Goal: Transaction & Acquisition: Purchase product/service

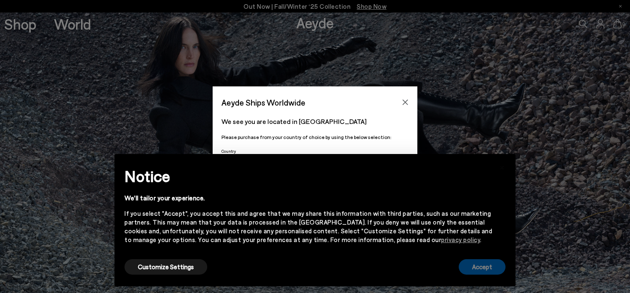
click at [474, 268] on button "Accept" at bounding box center [481, 266] width 47 height 15
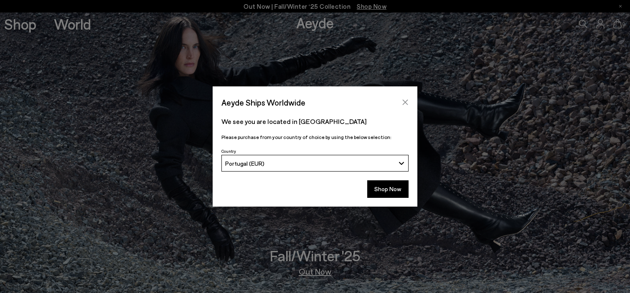
click at [405, 101] on icon "Close" at bounding box center [405, 102] width 7 height 7
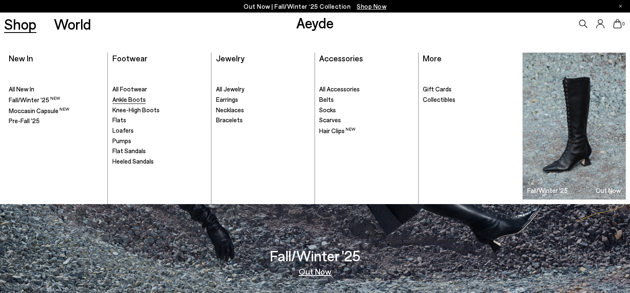
click at [126, 100] on span "Ankle Boots" at bounding box center [128, 100] width 33 height 8
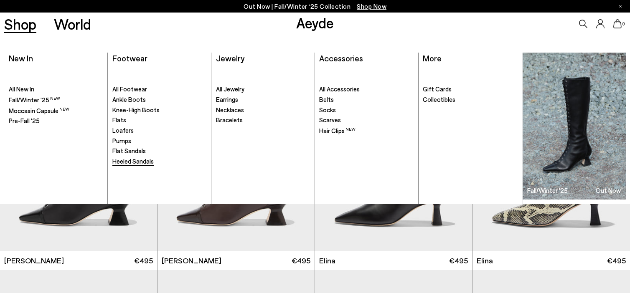
click at [124, 164] on span "Heeled Sandals" at bounding box center [132, 161] width 41 height 8
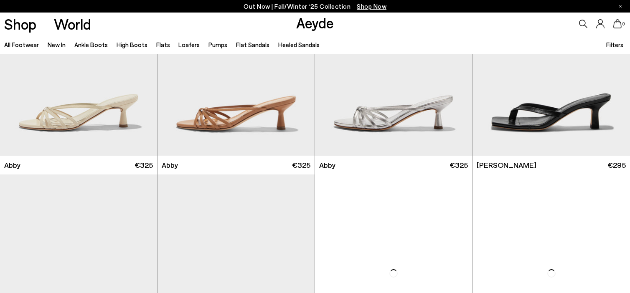
scroll to position [719, 0]
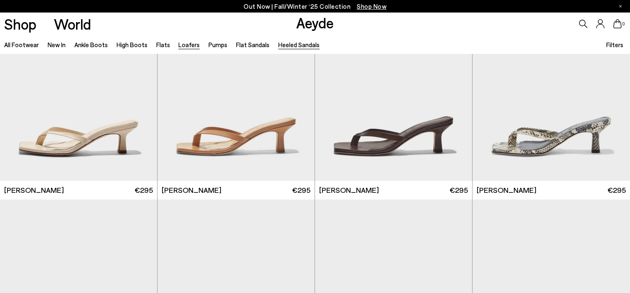
click at [182, 48] on link "Loafers" at bounding box center [188, 45] width 21 height 8
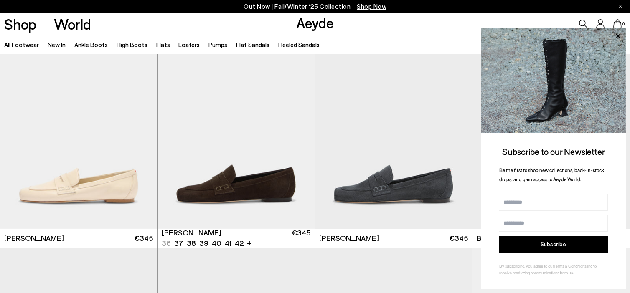
scroll to position [337, 0]
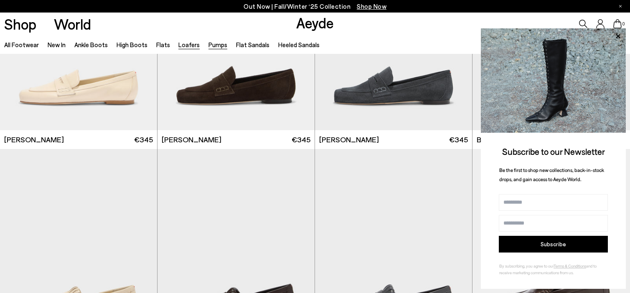
click at [213, 42] on link "Pumps" at bounding box center [217, 45] width 19 height 8
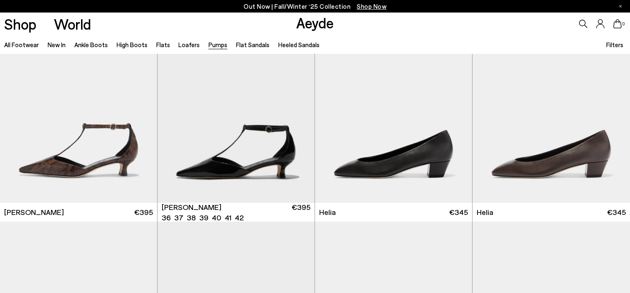
scroll to position [515, 0]
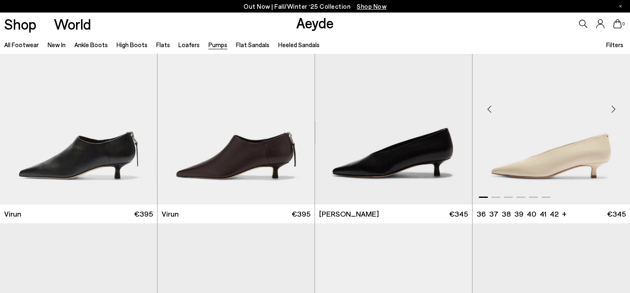
scroll to position [905, 0]
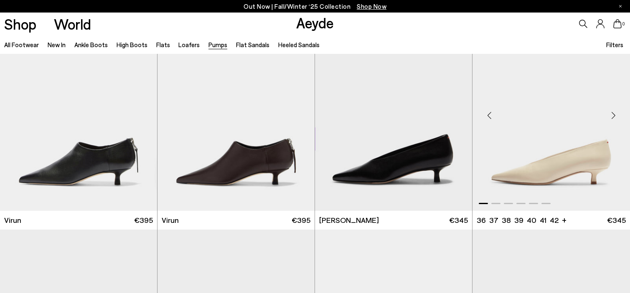
click at [613, 114] on div "Next slide" at bounding box center [612, 115] width 25 height 25
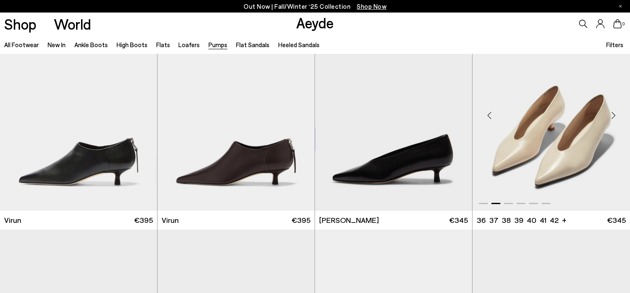
click at [613, 114] on div "Next slide" at bounding box center [612, 115] width 25 height 25
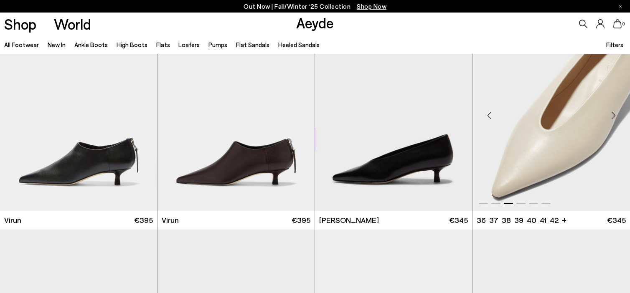
click at [613, 114] on div "Next slide" at bounding box center [612, 115] width 25 height 25
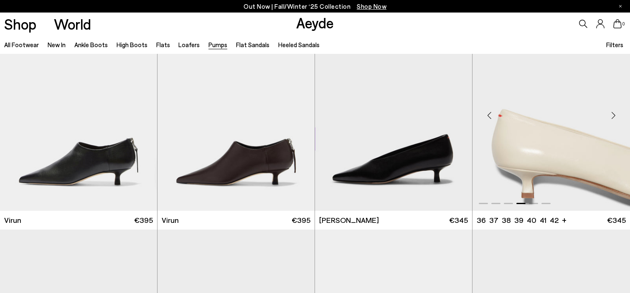
click at [613, 114] on div "Next slide" at bounding box center [612, 115] width 25 height 25
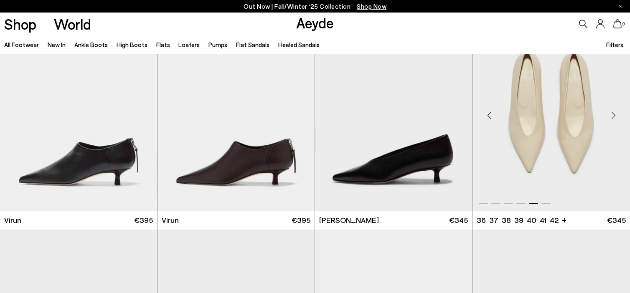
click at [613, 114] on div "Next slide" at bounding box center [612, 115] width 25 height 25
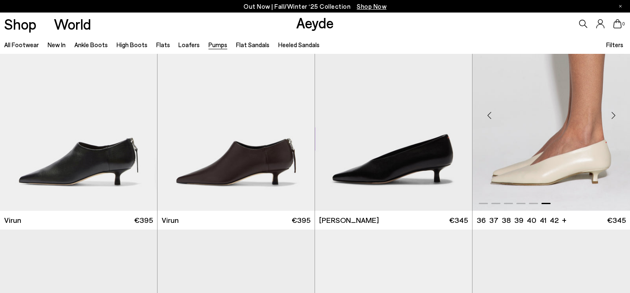
click at [613, 114] on div "Next slide" at bounding box center [612, 115] width 25 height 25
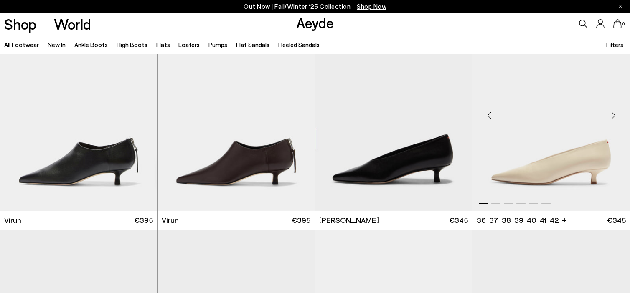
click at [488, 115] on div "Previous slide" at bounding box center [488, 115] width 25 height 25
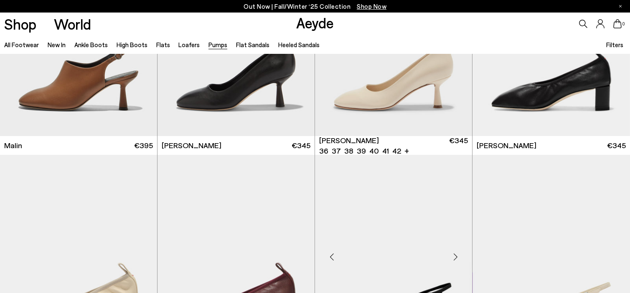
scroll to position [1508, 0]
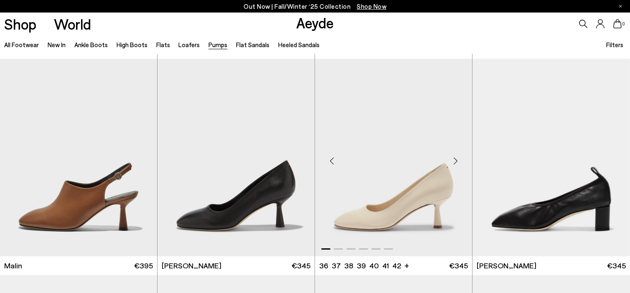
click at [456, 152] on div "Next slide" at bounding box center [455, 161] width 25 height 25
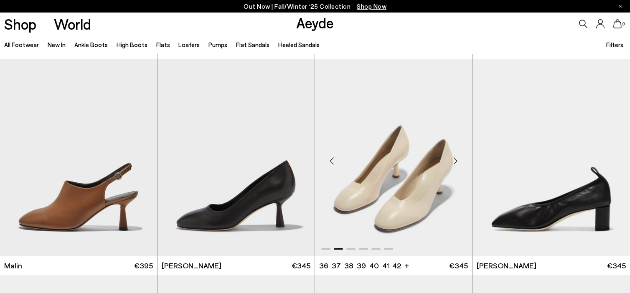
click at [456, 152] on div "Next slide" at bounding box center [455, 161] width 25 height 25
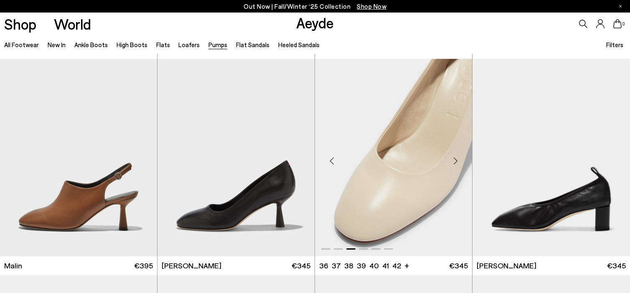
click at [456, 152] on div "Next slide" at bounding box center [455, 161] width 25 height 25
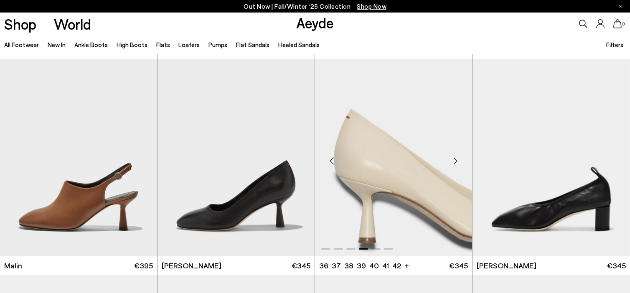
click at [456, 152] on div "Next slide" at bounding box center [455, 161] width 25 height 25
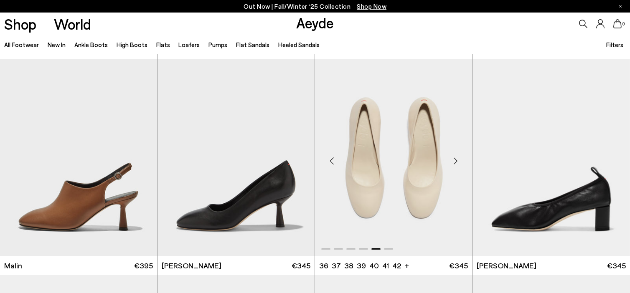
click at [456, 152] on div "Next slide" at bounding box center [455, 161] width 25 height 25
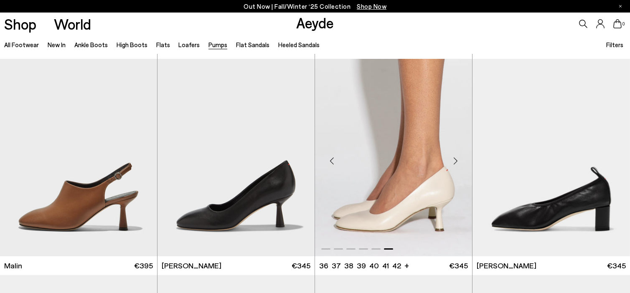
click at [456, 152] on div "Next slide" at bounding box center [455, 161] width 25 height 25
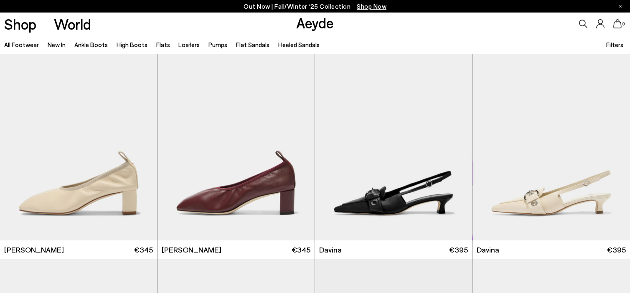
scroll to position [1746, 0]
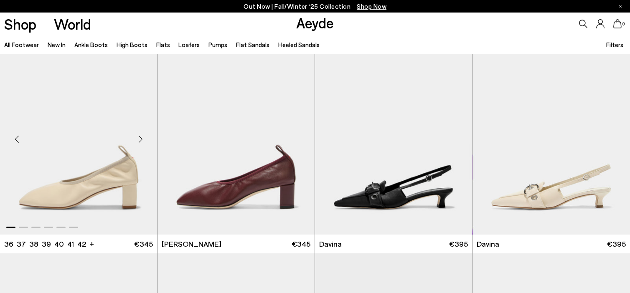
click at [142, 137] on div "Next slide" at bounding box center [140, 139] width 25 height 25
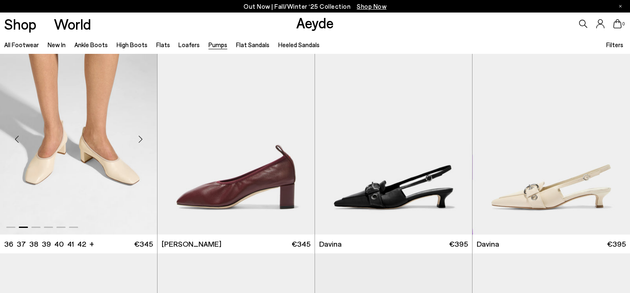
click at [142, 137] on div "Next slide" at bounding box center [140, 139] width 25 height 25
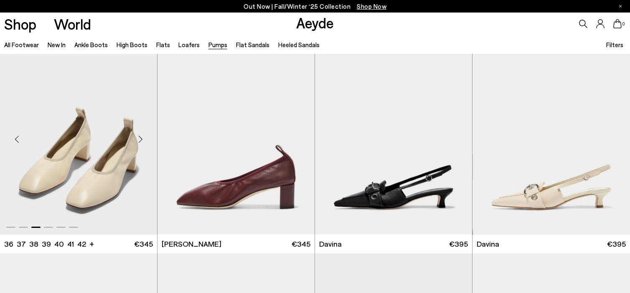
click at [142, 137] on div "Next slide" at bounding box center [140, 139] width 25 height 25
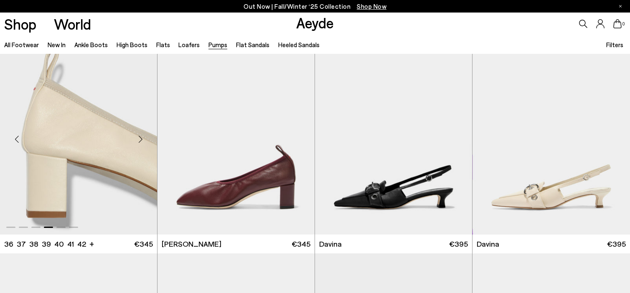
click at [142, 137] on div "Next slide" at bounding box center [140, 139] width 25 height 25
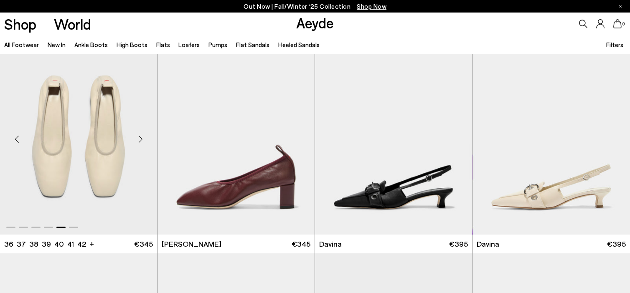
click at [142, 137] on div "Next slide" at bounding box center [140, 139] width 25 height 25
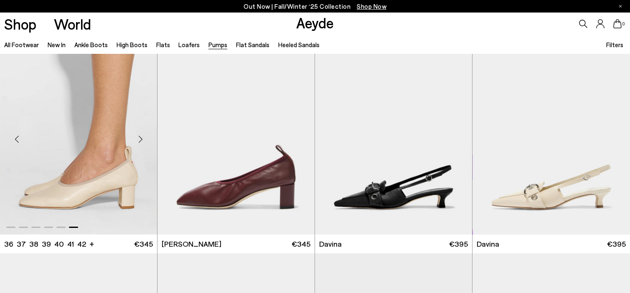
click at [142, 137] on div "Next slide" at bounding box center [140, 139] width 25 height 25
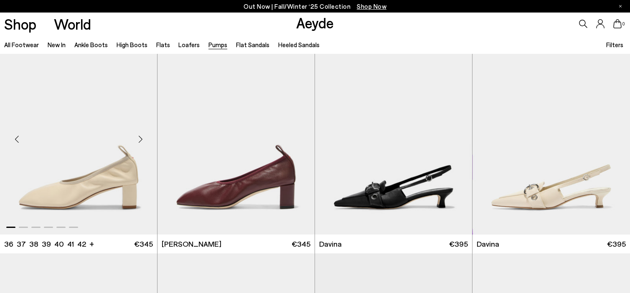
click at [12, 139] on div "Previous slide" at bounding box center [16, 139] width 25 height 25
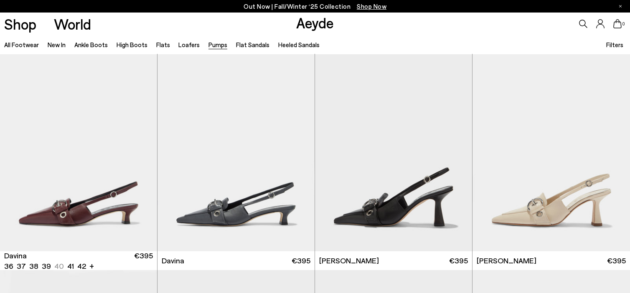
scroll to position [2114, 0]
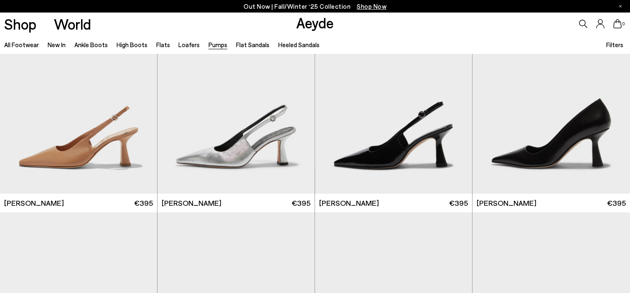
scroll to position [3091, 0]
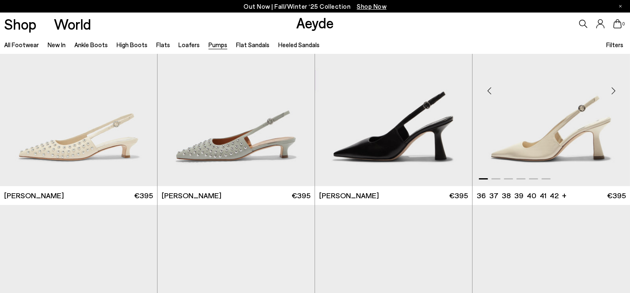
click at [615, 90] on div "Next slide" at bounding box center [612, 90] width 25 height 25
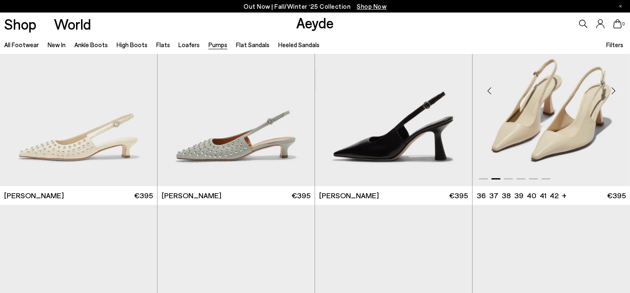
click at [615, 90] on div "Next slide" at bounding box center [612, 90] width 25 height 25
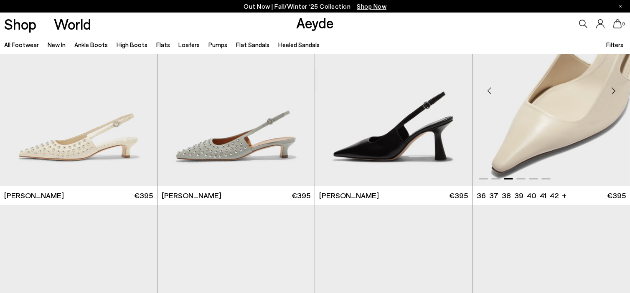
click at [615, 90] on div "Next slide" at bounding box center [612, 90] width 25 height 25
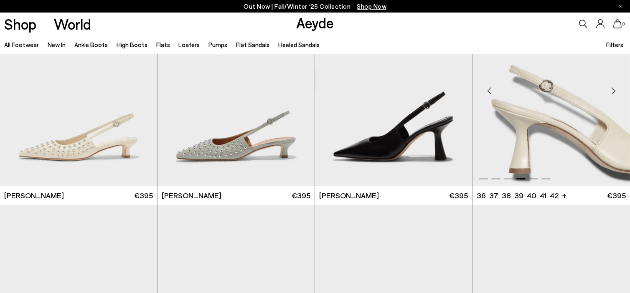
click at [615, 90] on div "Next slide" at bounding box center [612, 90] width 25 height 25
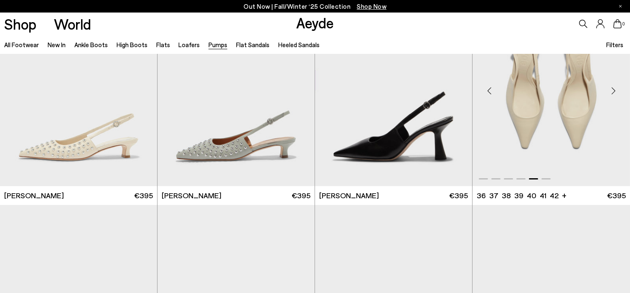
click at [615, 90] on div "Next slide" at bounding box center [612, 90] width 25 height 25
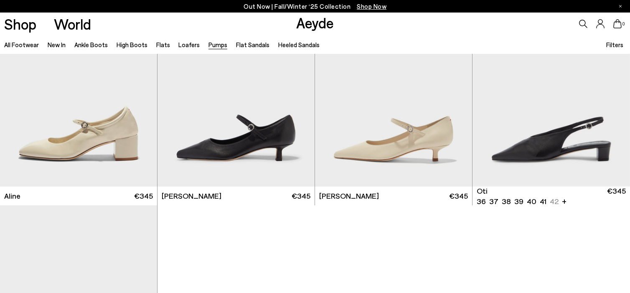
scroll to position [3740, 0]
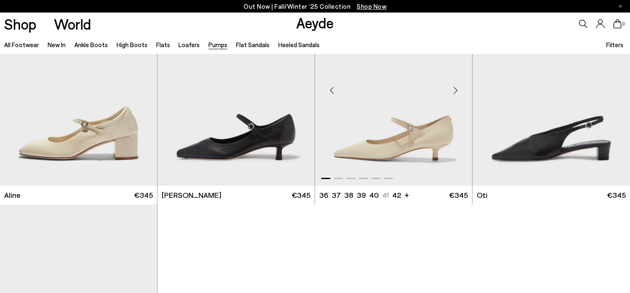
click at [456, 87] on div "Next slide" at bounding box center [455, 90] width 25 height 25
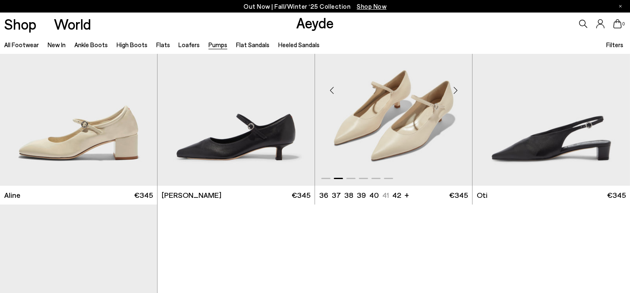
click at [456, 87] on div "Next slide" at bounding box center [455, 90] width 25 height 25
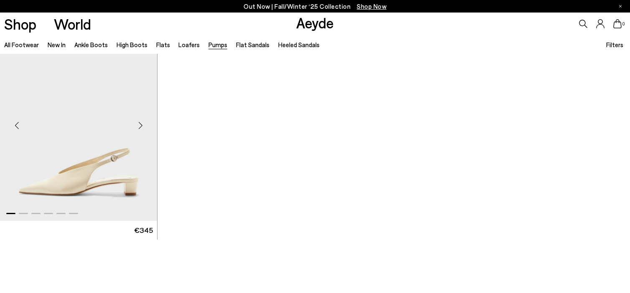
scroll to position [3921, 0]
click at [136, 123] on div "Next slide" at bounding box center [140, 125] width 25 height 25
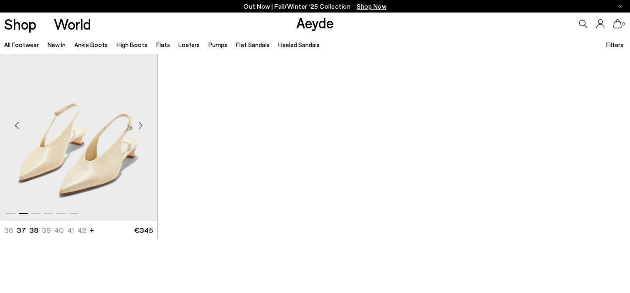
click at [136, 123] on div "Next slide" at bounding box center [140, 125] width 25 height 25
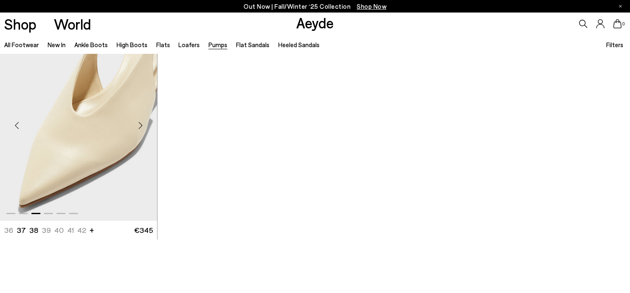
click at [136, 123] on div "Next slide" at bounding box center [140, 125] width 25 height 25
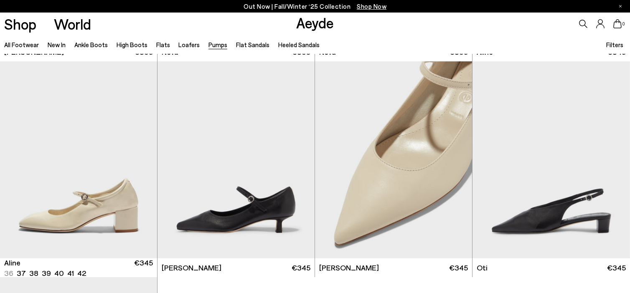
scroll to position [3678, 0]
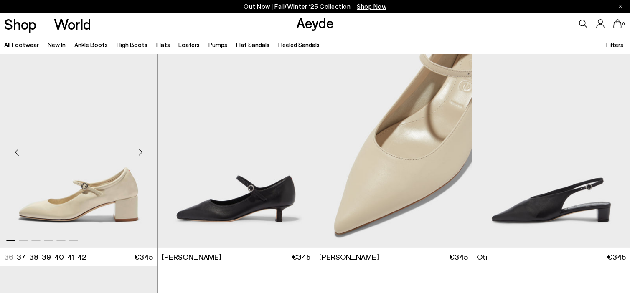
click at [139, 145] on div "Next slide" at bounding box center [140, 152] width 25 height 25
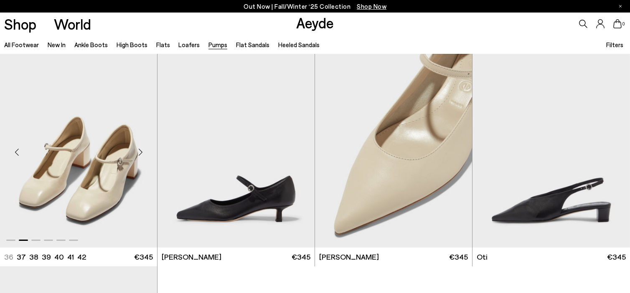
click at [139, 145] on div "Next slide" at bounding box center [140, 152] width 25 height 25
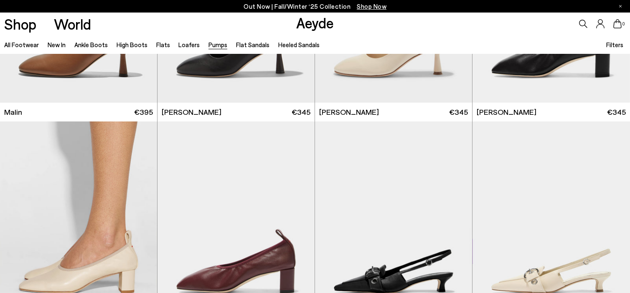
scroll to position [1663, 0]
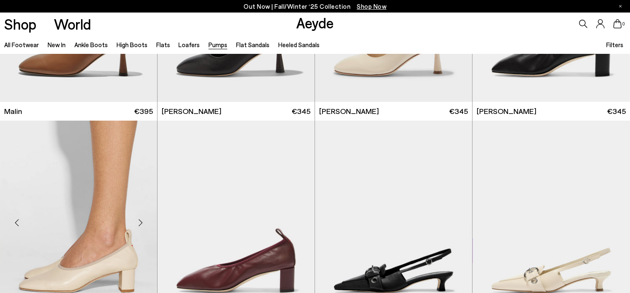
click at [48, 192] on img "6 / 6" at bounding box center [78, 219] width 157 height 197
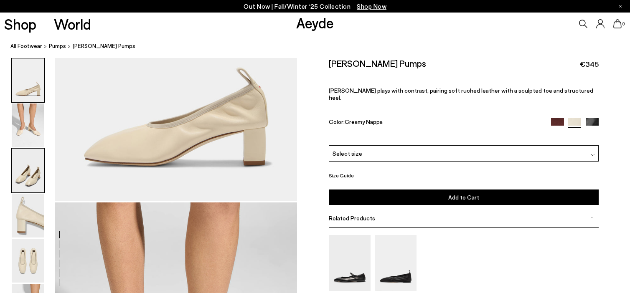
click at [28, 171] on img at bounding box center [28, 171] width 33 height 44
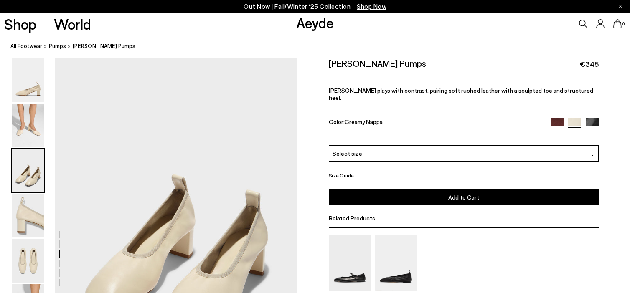
scroll to position [619, 0]
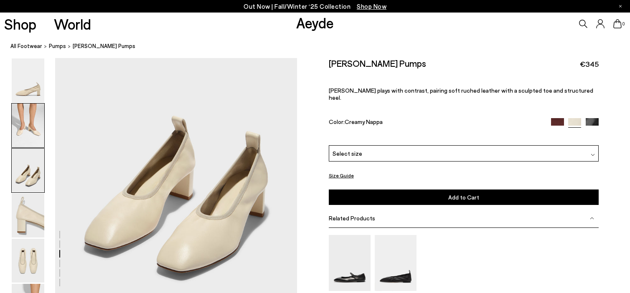
click at [30, 117] on img at bounding box center [28, 126] width 33 height 44
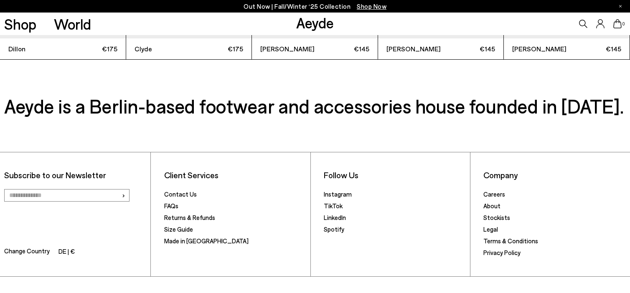
scroll to position [2359, 0]
